Goal: Task Accomplishment & Management: Manage account settings

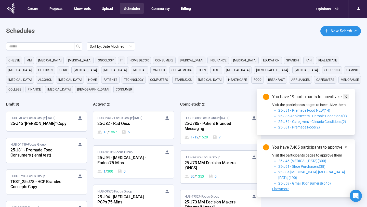
click at [345, 98] on icon "close" at bounding box center [346, 97] width 4 height 4
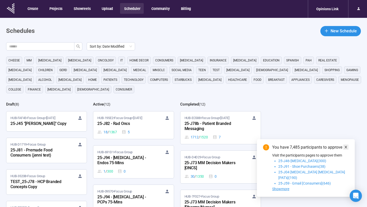
click at [347, 150] on span at bounding box center [346, 147] width 4 height 6
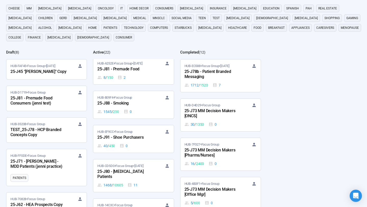
scroll to position [404, 0]
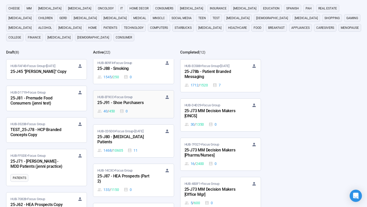
click at [142, 109] on div "40 / 450 0" at bounding box center [133, 111] width 72 height 6
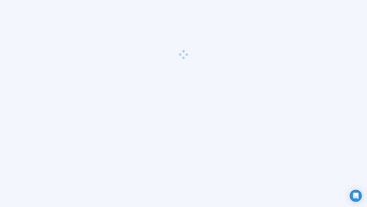
scroll to position [18, 0]
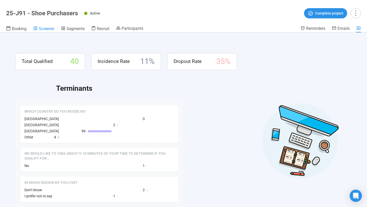
click at [50, 29] on span "Screener" at bounding box center [47, 28] width 16 height 5
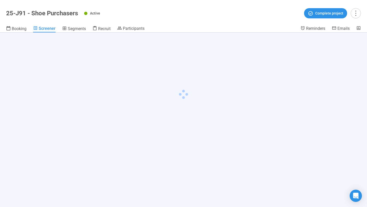
click at [103, 29] on span "Recruit" at bounding box center [104, 28] width 12 height 5
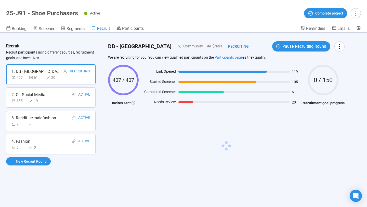
click at [48, 125] on div "2 1" at bounding box center [50, 124] width 79 height 6
